Goal: Task Accomplishment & Management: Manage account settings

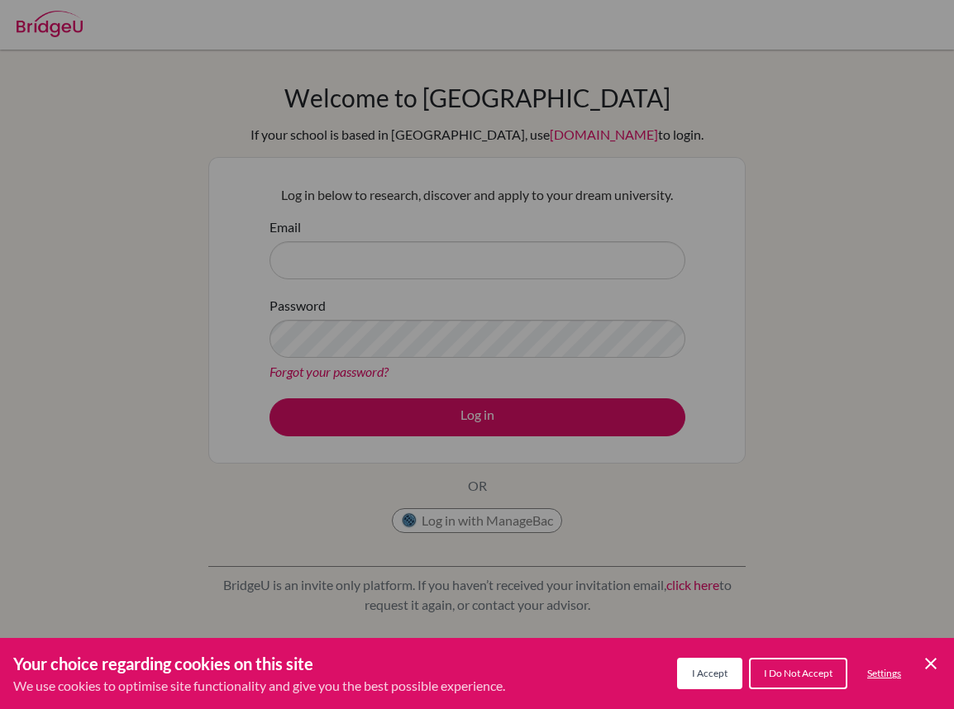
click at [940, 667] on icon "Cookie Control Close Icon" at bounding box center [931, 664] width 20 height 20
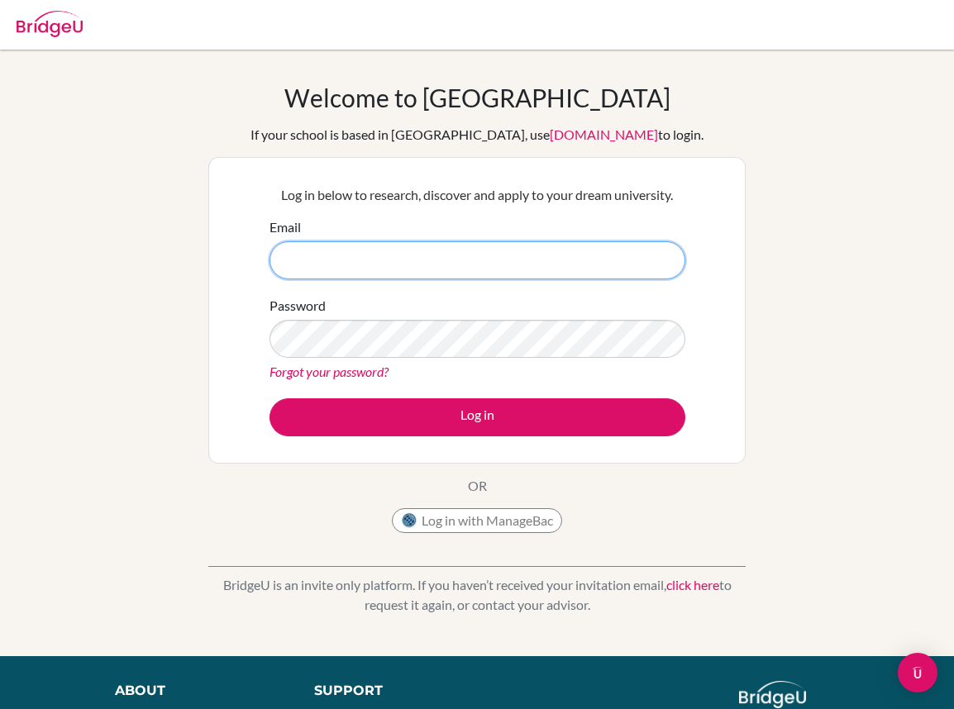
click at [324, 274] on input "Email" at bounding box center [477, 260] width 416 height 38
type input "s505582@asb.as.th"
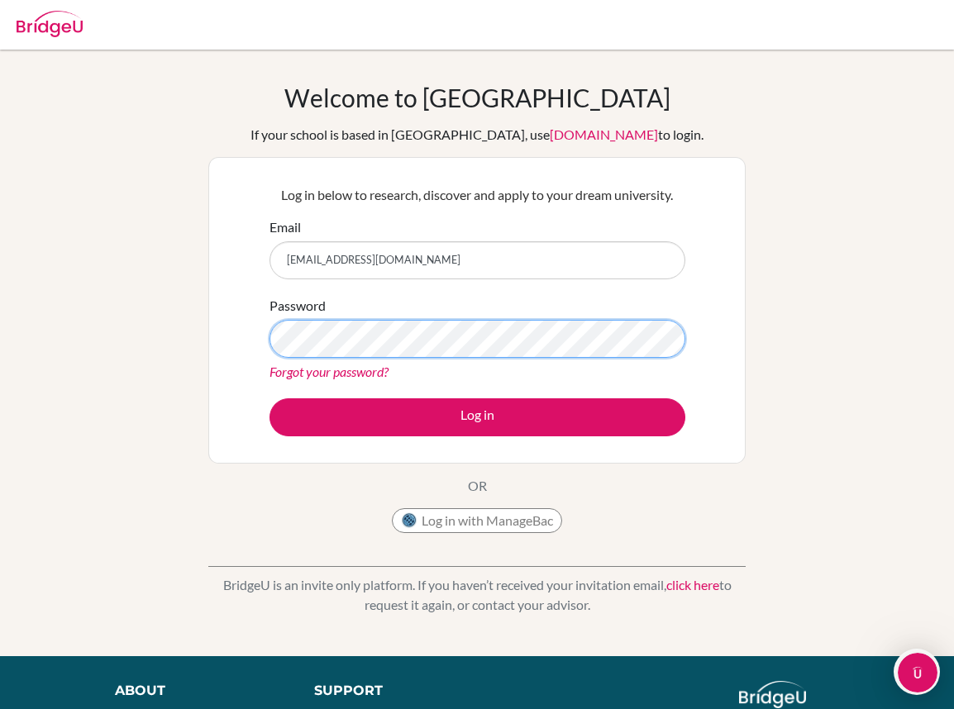
click at [269, 398] on button "Log in" at bounding box center [477, 417] width 416 height 38
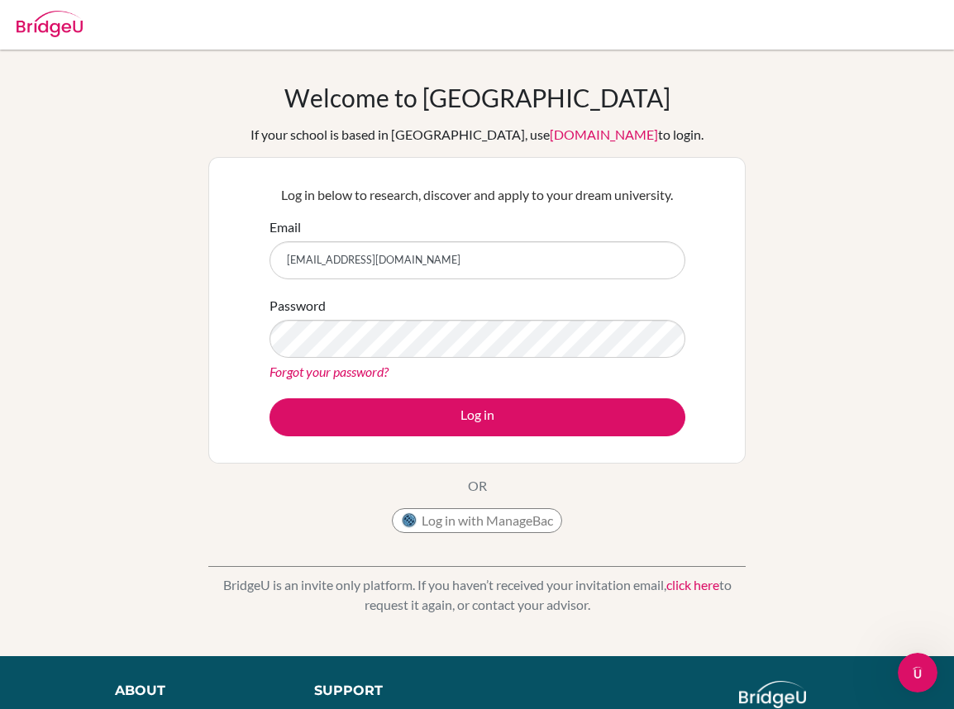
click at [398, 436] on div "Log in below to research, discover and apply to your dream university. Email s5…" at bounding box center [477, 310] width 436 height 272
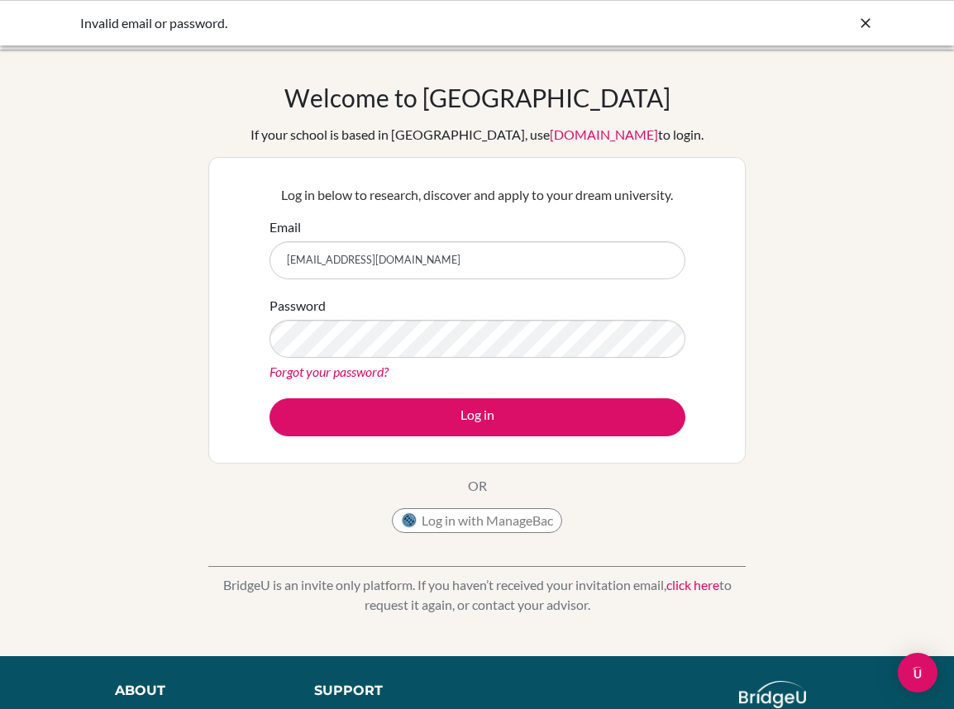
click at [388, 255] on input "[EMAIL_ADDRESS][DOMAIN_NAME]" at bounding box center [477, 260] width 416 height 38
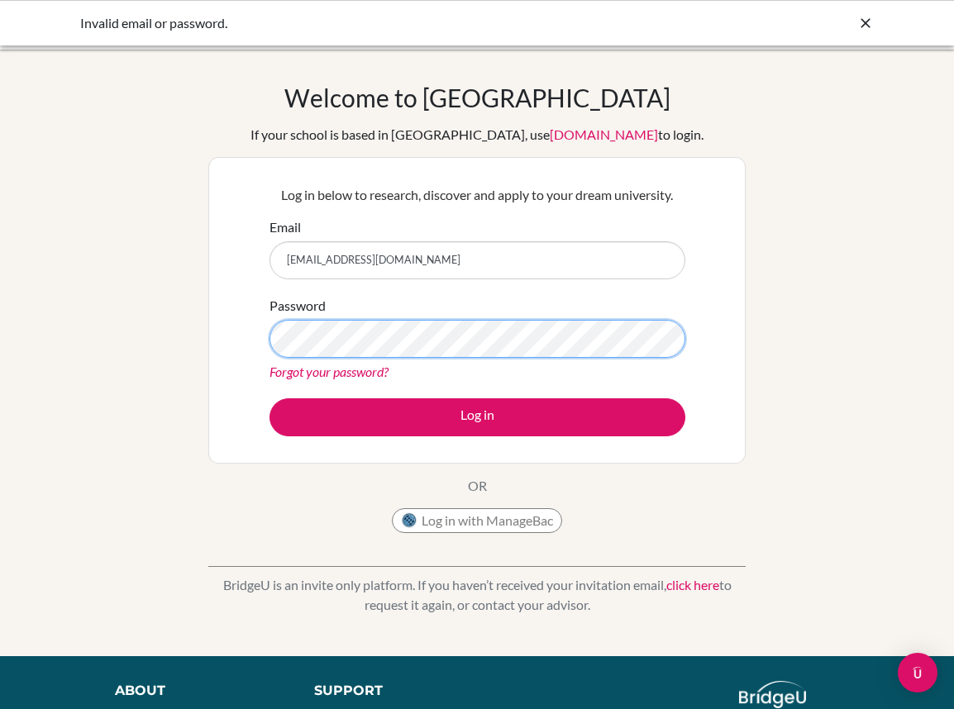
click at [269, 398] on button "Log in" at bounding box center [477, 417] width 416 height 38
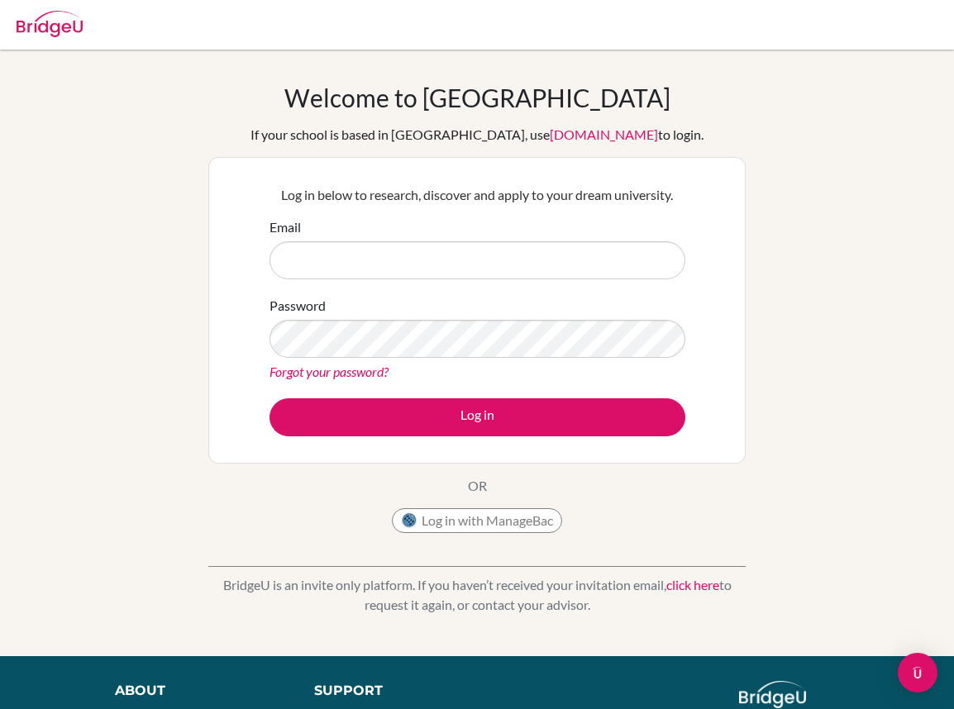
click at [328, 264] on input "Email" at bounding box center [477, 260] width 416 height 38
type input "[EMAIL_ADDRESS][DOMAIN_NAME]"
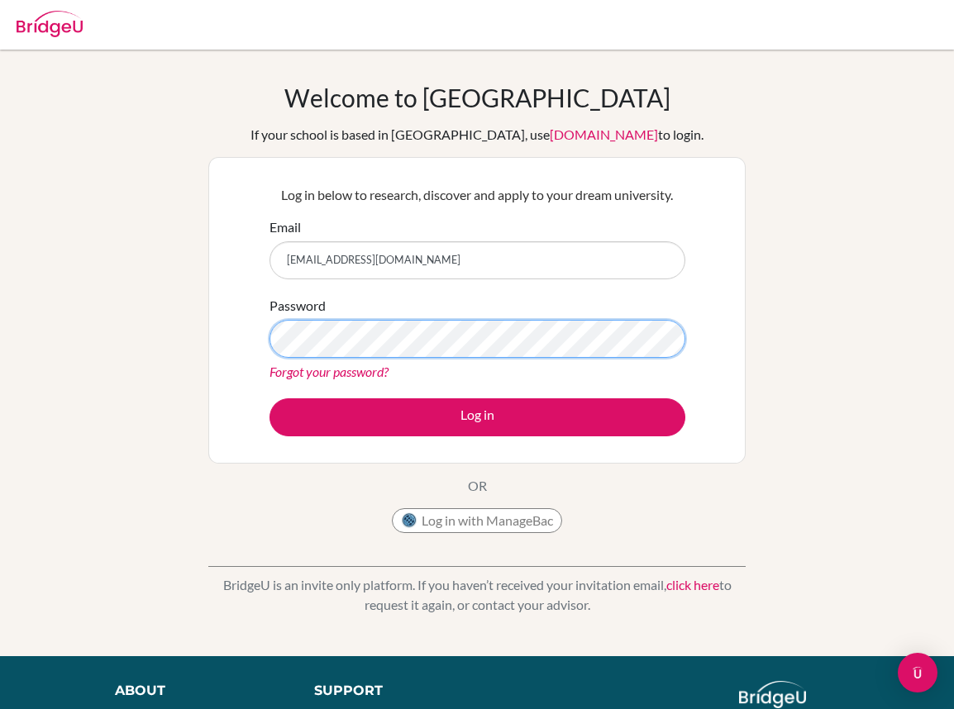
click at [269, 398] on button "Log in" at bounding box center [477, 417] width 416 height 38
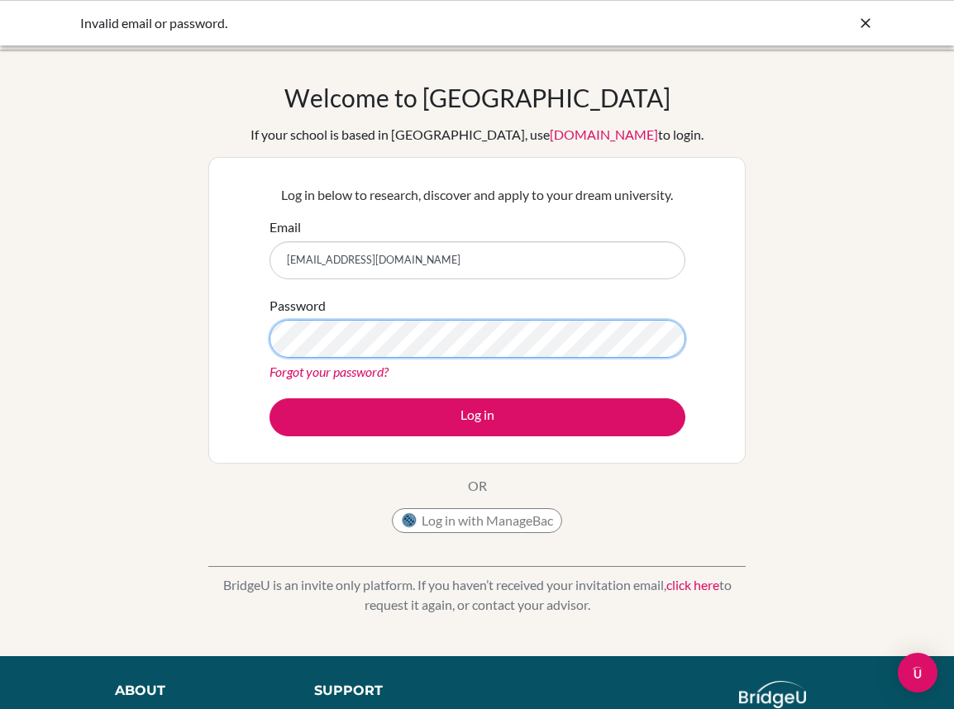
click at [269, 398] on button "Log in" at bounding box center [477, 417] width 416 height 38
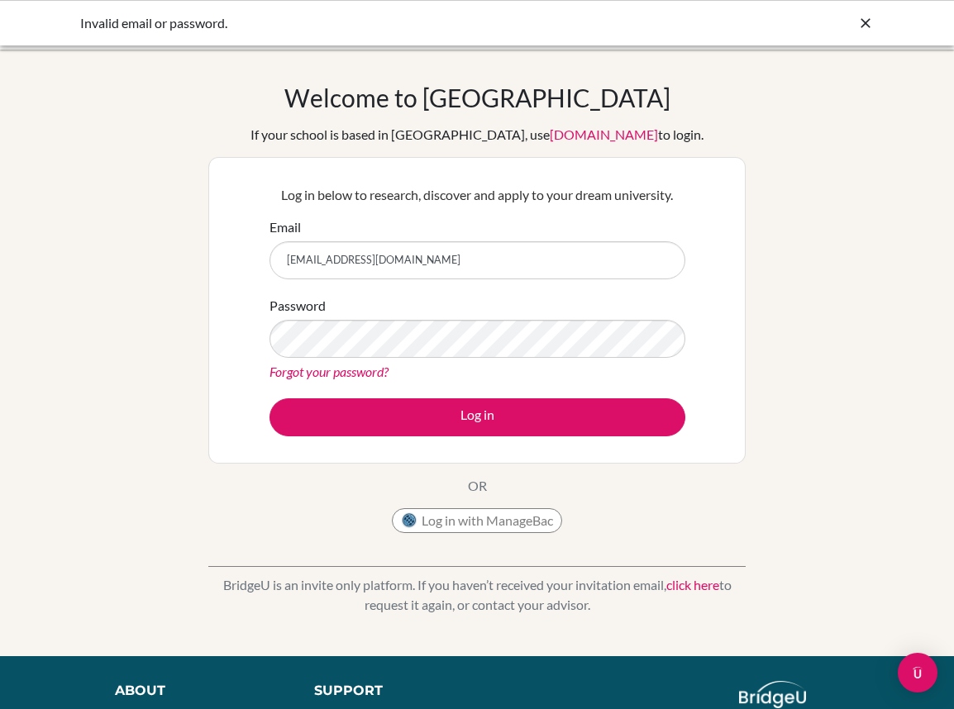
click at [368, 374] on link "Forgot your password?" at bounding box center [328, 372] width 119 height 16
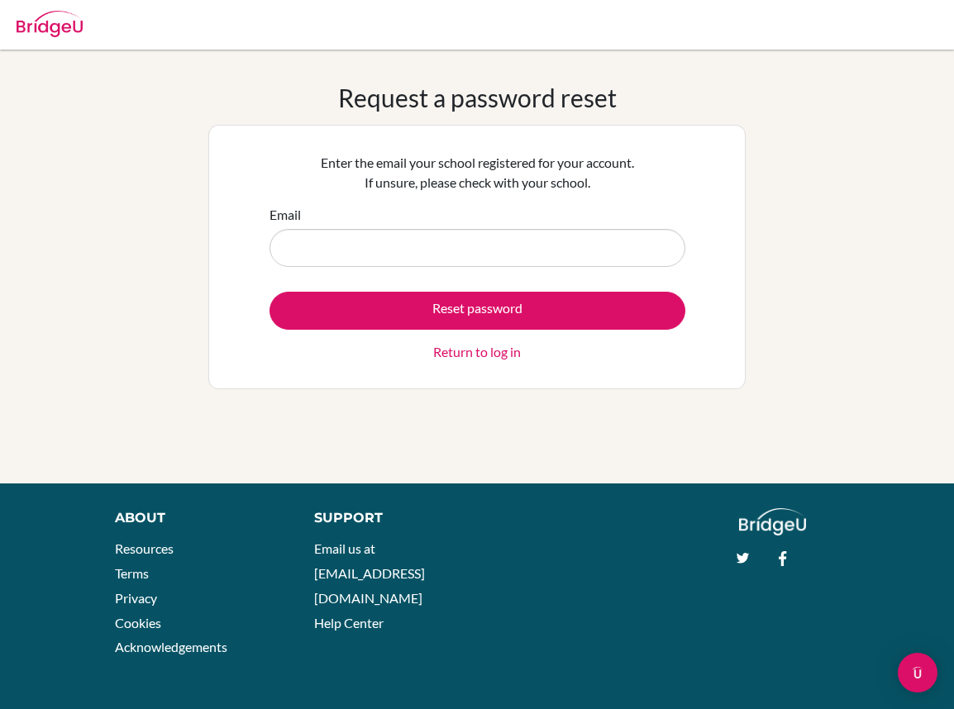
click at [403, 248] on input "Email" at bounding box center [477, 248] width 416 height 38
type input "s505582@asb.ac.th"
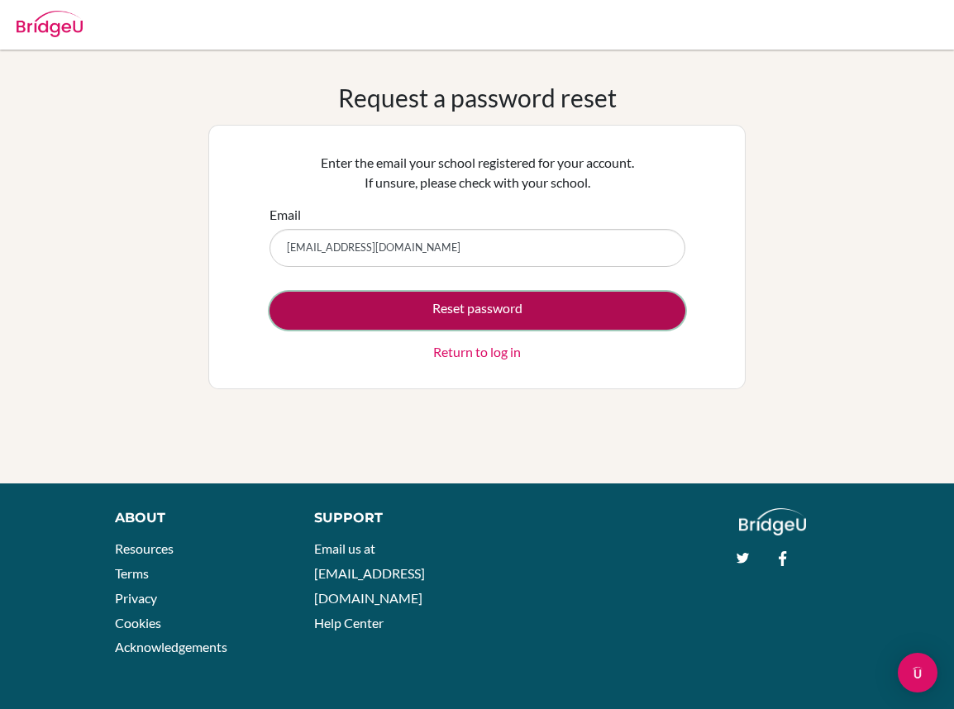
click at [453, 312] on button "Reset password" at bounding box center [477, 311] width 416 height 38
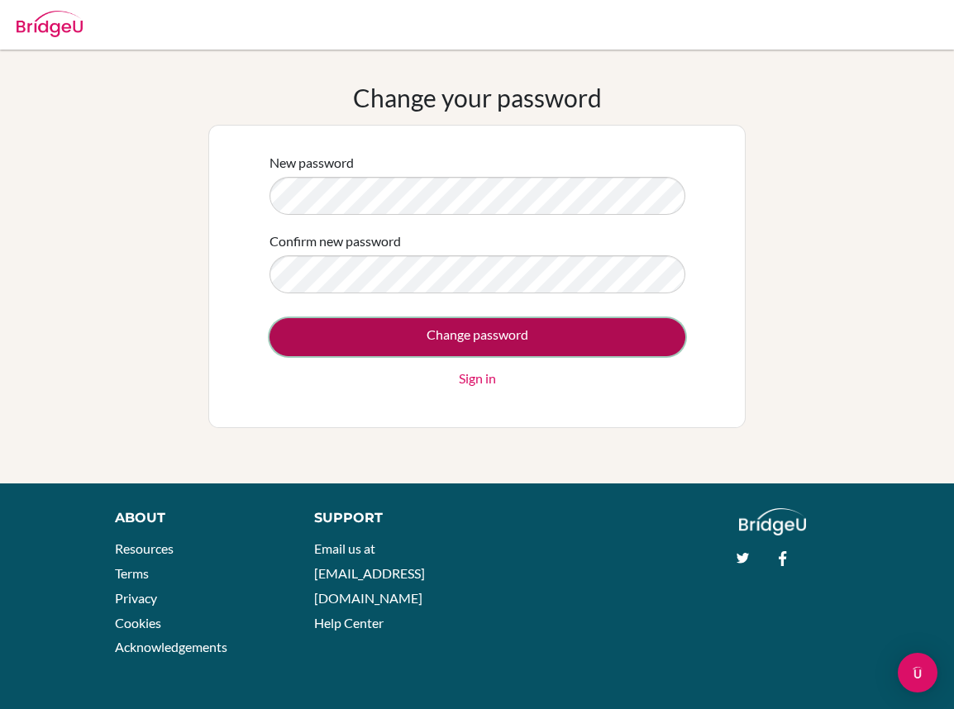
click at [346, 339] on input "Change password" at bounding box center [477, 337] width 416 height 38
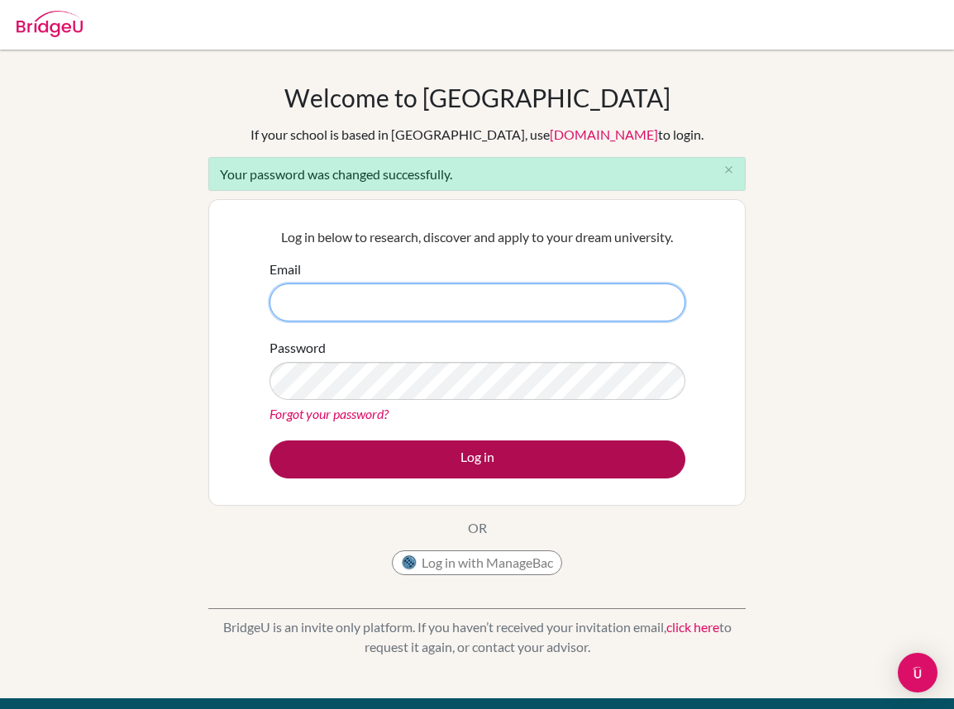
type input "[EMAIL_ADDRESS][DOMAIN_NAME]"
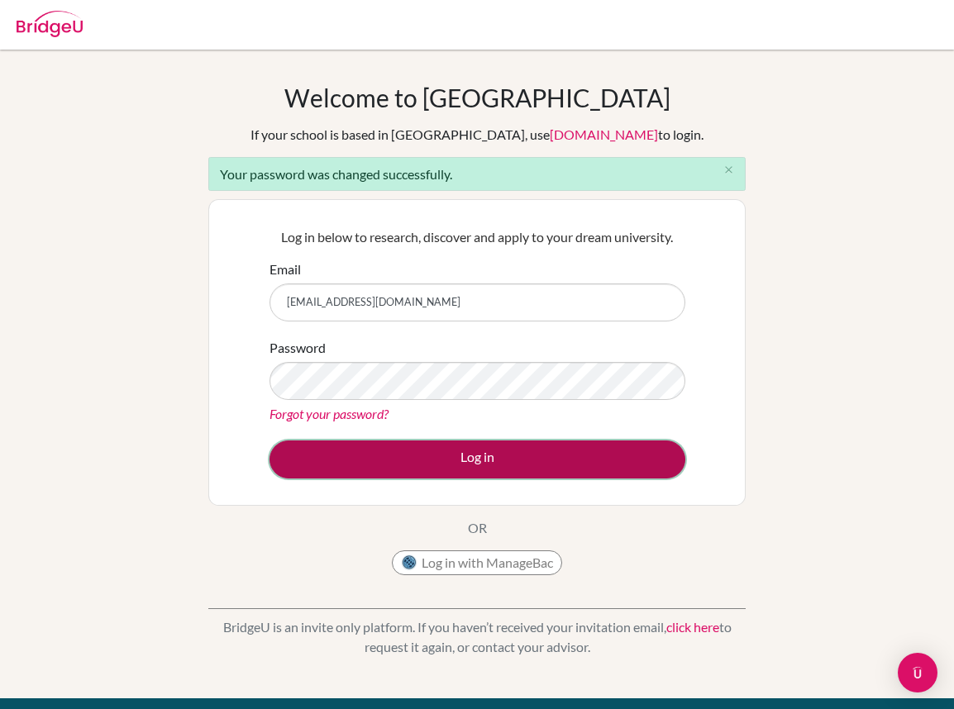
click at [472, 466] on button "Log in" at bounding box center [477, 460] width 416 height 38
